Goal: Task Accomplishment & Management: Use online tool/utility

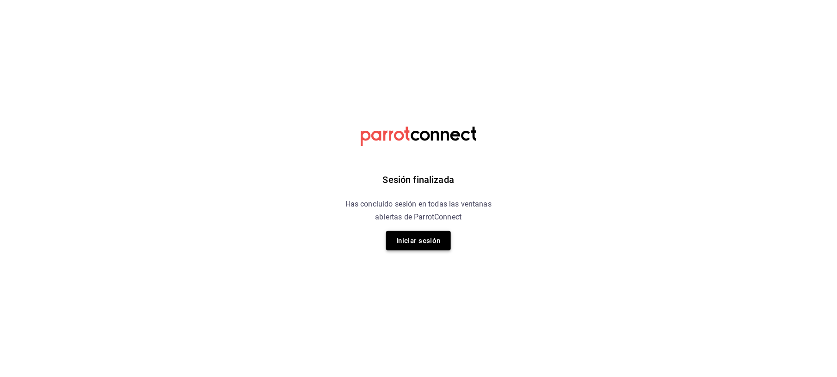
click at [426, 246] on button "Iniciar sesión" at bounding box center [418, 240] width 65 height 19
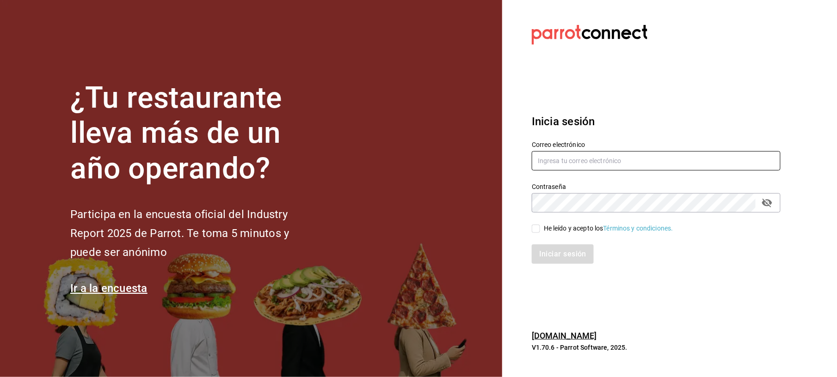
type input "[EMAIL_ADDRESS][DOMAIN_NAME]"
click at [539, 229] on input "He leído y acepto los Términos y condiciones." at bounding box center [536, 229] width 8 height 8
checkbox input "true"
click at [555, 259] on button "Iniciar sesión" at bounding box center [563, 254] width 63 height 19
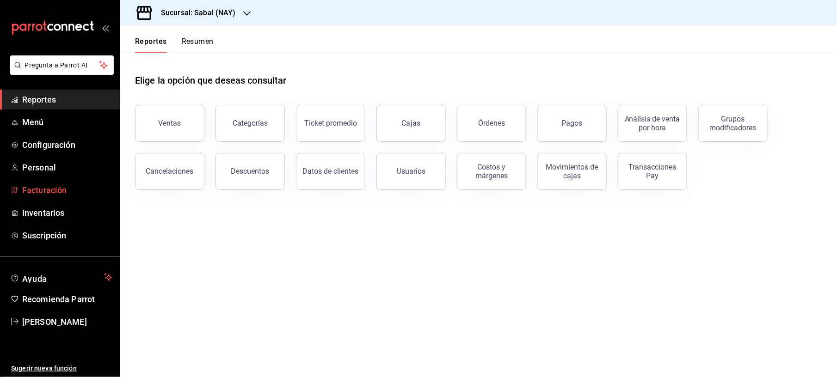
click at [67, 196] on span "Facturación" at bounding box center [67, 190] width 90 height 12
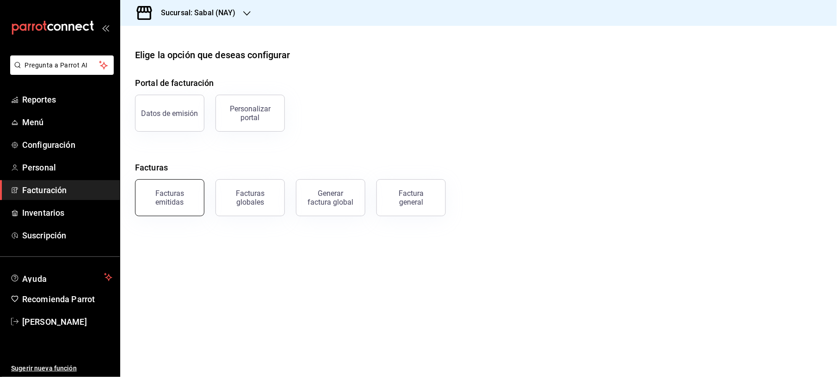
click at [195, 196] on button "Facturas emitidas" at bounding box center [169, 197] width 69 height 37
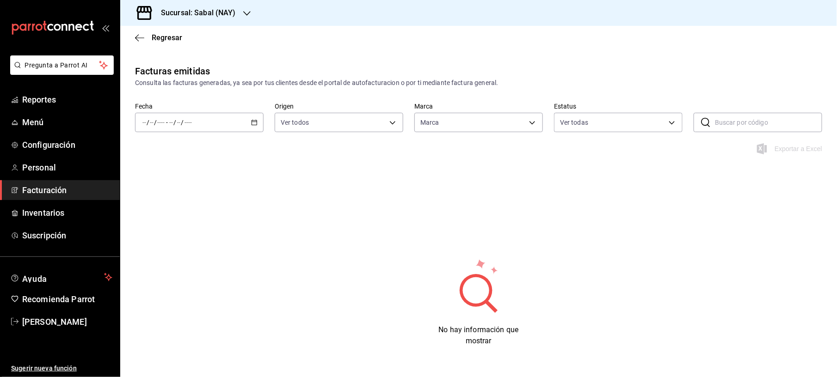
type input "7bb9fc4a-963e-4e00-9402-9ac56289446f"
click at [252, 122] on icon "button" at bounding box center [254, 122] width 6 height 6
click at [161, 214] on span "Mes actual" at bounding box center [179, 213] width 72 height 10
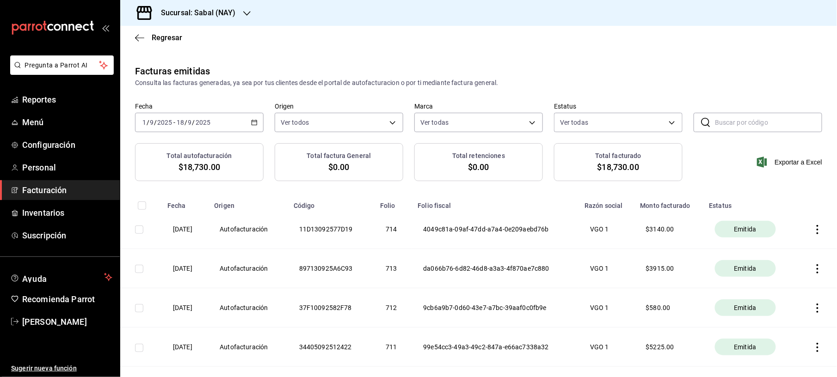
click at [239, 15] on div "Sucursal: Sabal (NAY)" at bounding box center [191, 13] width 127 height 26
click at [167, 58] on span "Flamingos Golf" at bounding box center [150, 61] width 44 height 10
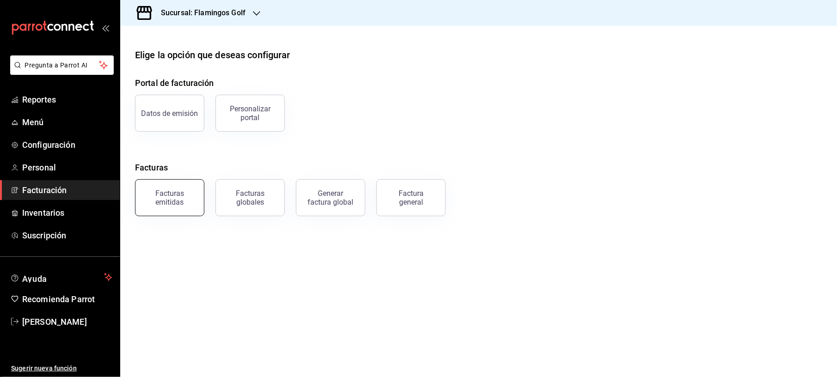
click at [165, 194] on div "Facturas emitidas" at bounding box center [169, 198] width 57 height 18
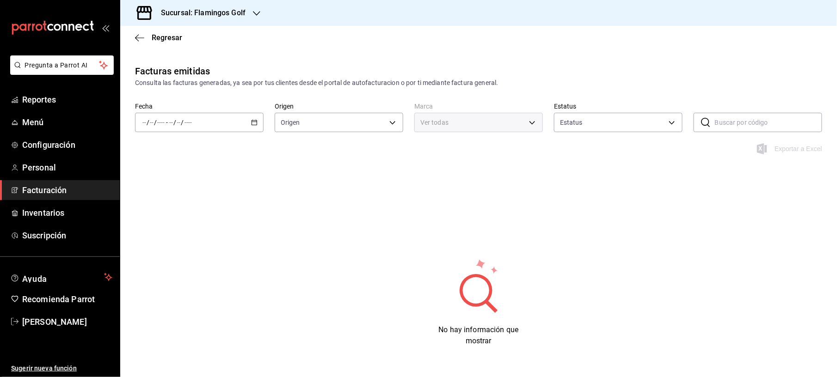
type input "ORDER_INVOICE,GENERAL_INVOICE"
type input "ACTIVE,PENDING_CANCELLATION,CANCELLED,PRE_CANCELLED"
type input "fcb6ad62-2d7c-4c8d-a7b9-f3ea60482d45"
click at [249, 119] on div "/ / - / /" at bounding box center [199, 122] width 129 height 19
click at [166, 209] on span "Mes actual" at bounding box center [179, 213] width 72 height 10
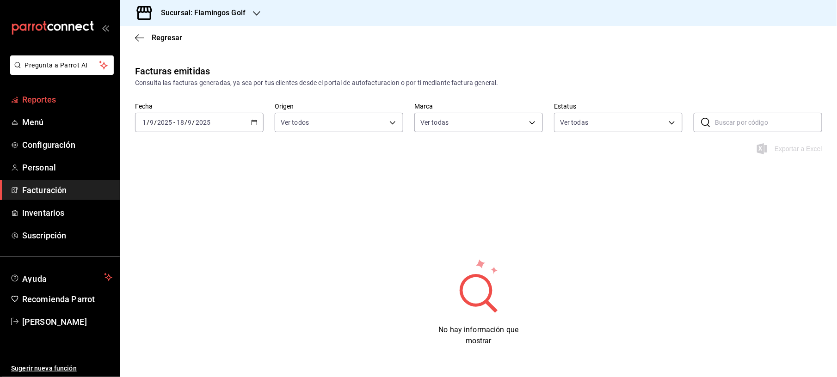
click at [60, 104] on span "Reportes" at bounding box center [67, 99] width 90 height 12
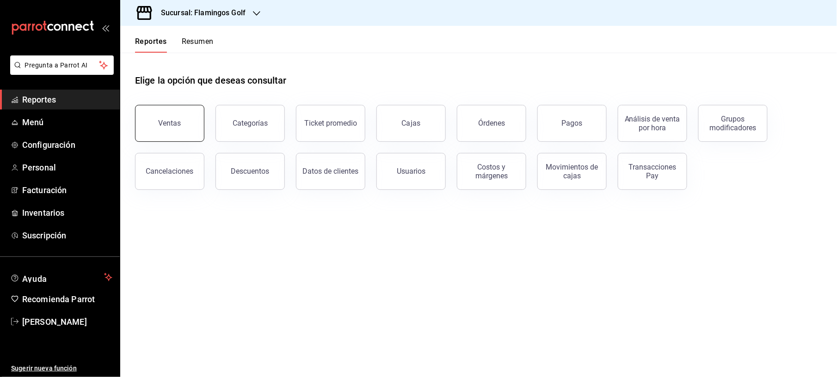
click at [182, 136] on button "Ventas" at bounding box center [169, 123] width 69 height 37
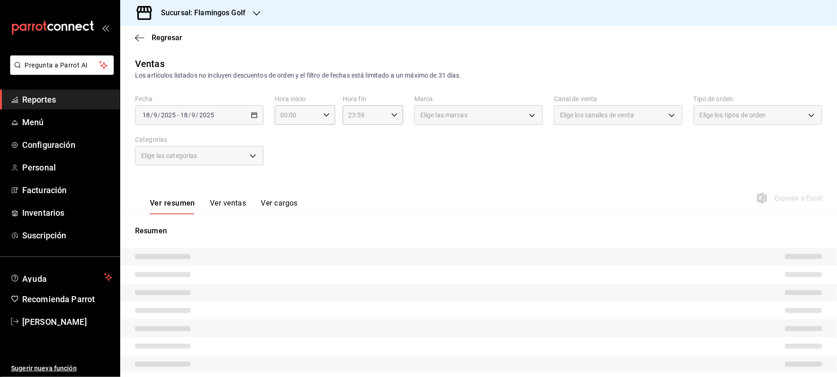
click at [239, 111] on div "[DATE] [DATE] - [DATE] [DATE]" at bounding box center [199, 114] width 129 height 19
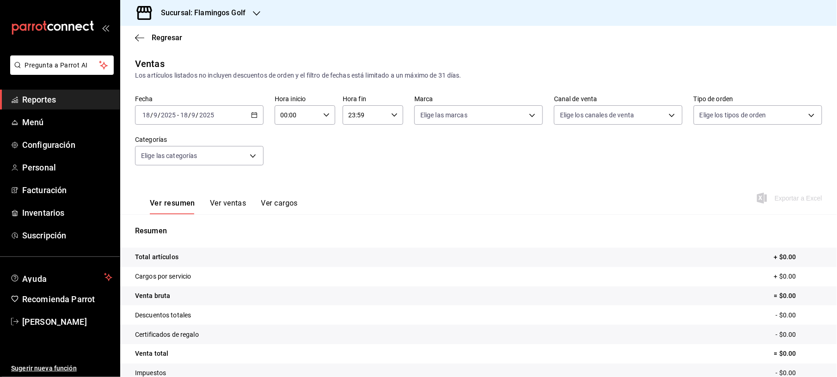
click at [256, 118] on div "[DATE] [DATE] - [DATE] [DATE]" at bounding box center [199, 114] width 129 height 19
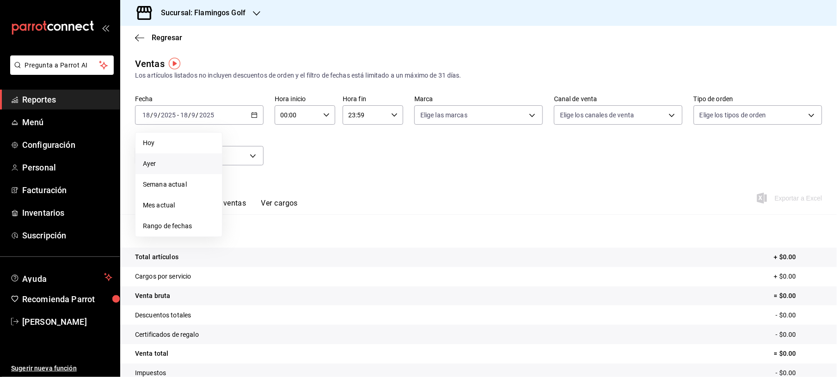
click at [159, 166] on span "Ayer" at bounding box center [179, 164] width 72 height 10
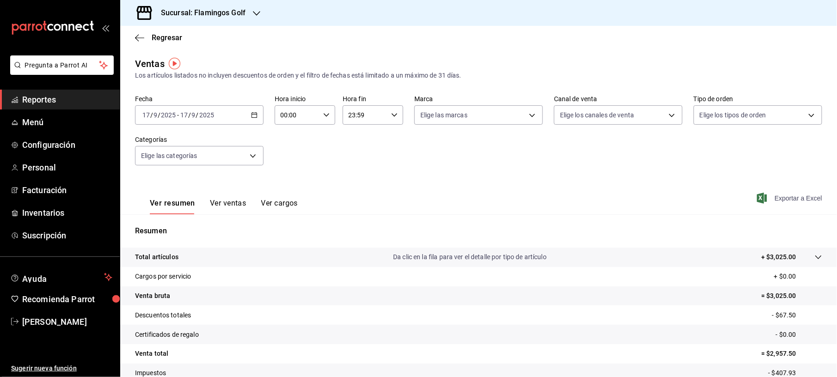
click at [791, 200] on span "Exportar a Excel" at bounding box center [790, 198] width 63 height 11
click at [147, 37] on span "Regresar" at bounding box center [158, 37] width 47 height 9
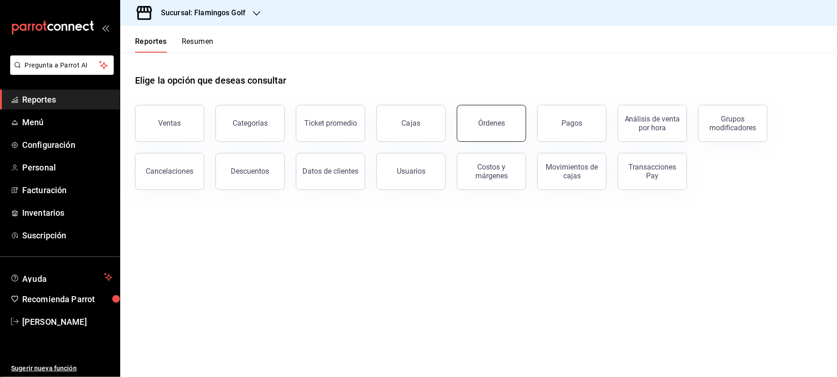
click at [476, 116] on button "Órdenes" at bounding box center [491, 123] width 69 height 37
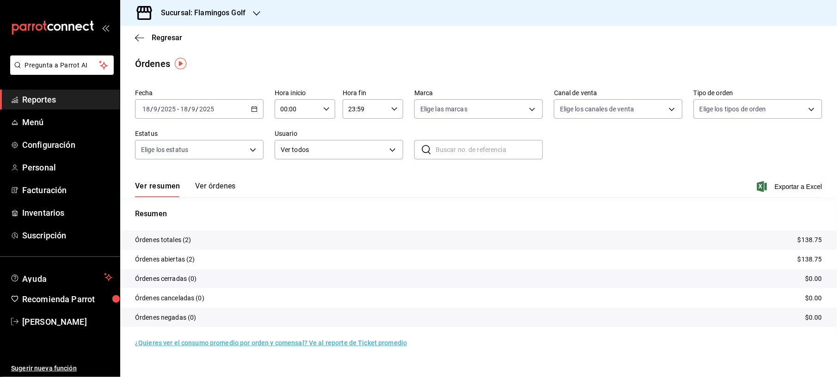
click at [252, 111] on icon "button" at bounding box center [254, 109] width 6 height 6
click at [159, 246] on li "Rango de fechas" at bounding box center [178, 241] width 86 height 21
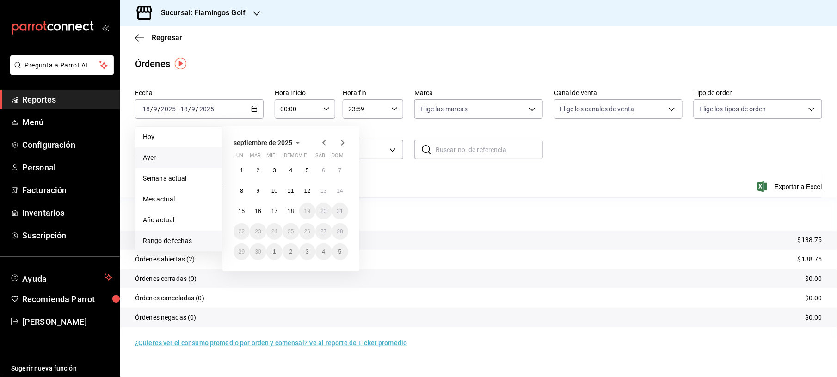
click at [172, 161] on span "Ayer" at bounding box center [179, 158] width 72 height 10
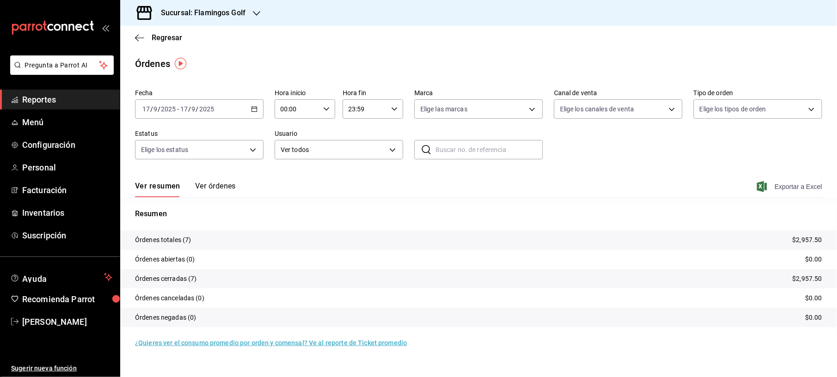
click at [814, 183] on span "Exportar a Excel" at bounding box center [790, 186] width 63 height 11
